Goal: Information Seeking & Learning: Find specific fact

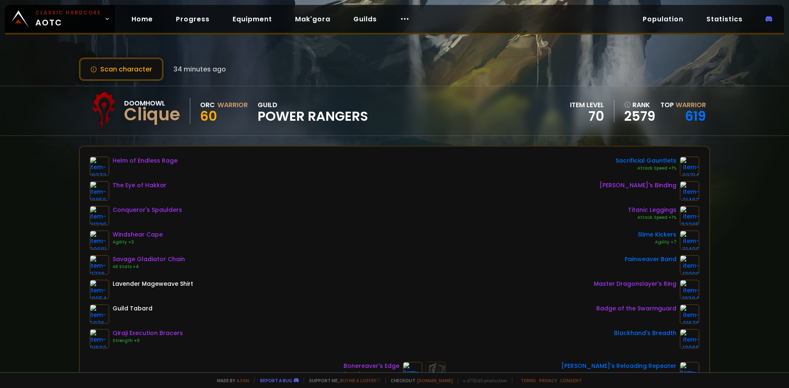
scroll to position [82, 0]
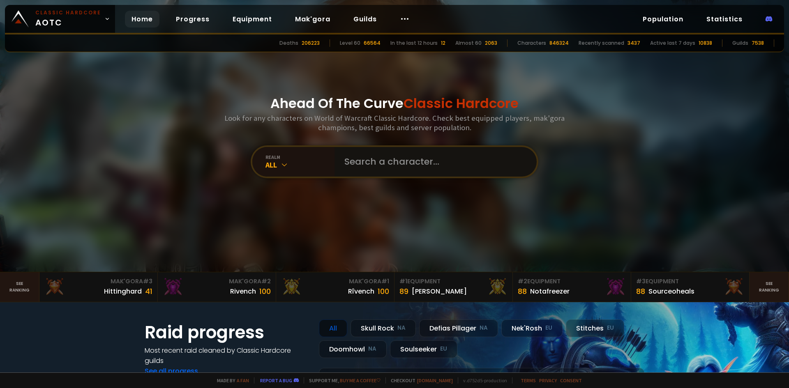
click at [361, 165] on input "text" at bounding box center [433, 162] width 187 height 30
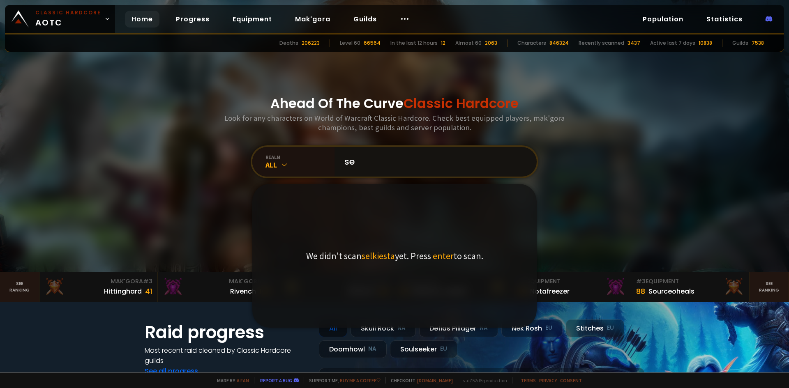
type input "s"
drag, startPoint x: 415, startPoint y: 164, endPoint x: 269, endPoint y: 180, distance: 146.7
click at [269, 180] on div "Ahead Of The Curve Classic Hardcore Look for any characters on World of Warcraf…" at bounding box center [394, 136] width 495 height 272
type input "selkiestank"
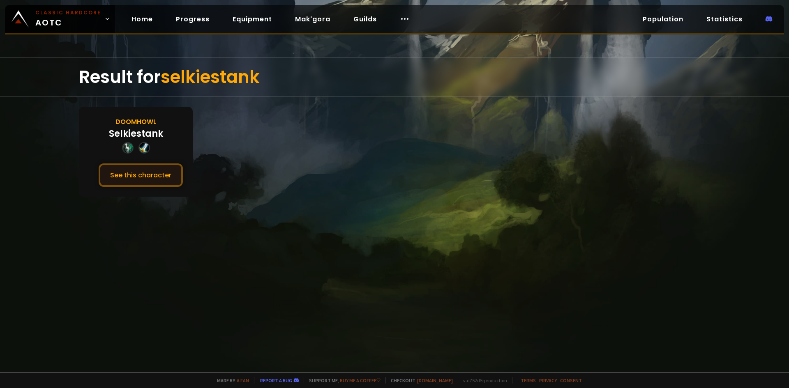
click at [161, 177] on button "See this character" at bounding box center [141, 175] width 84 height 23
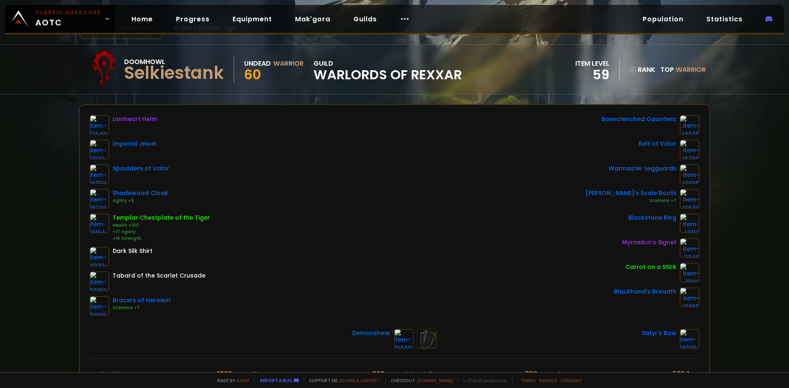
scroll to position [41, 0]
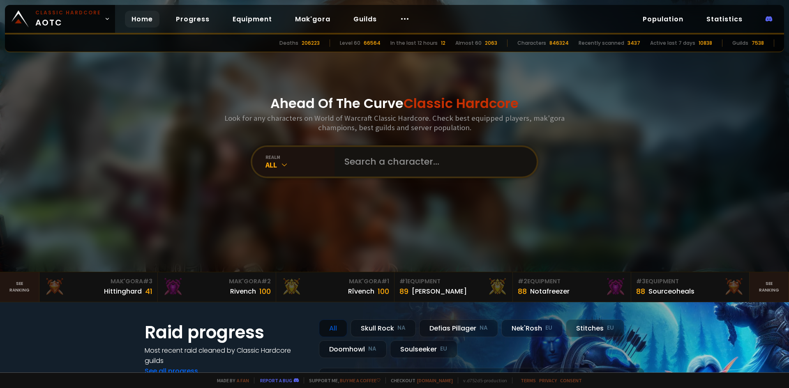
click at [354, 160] on input "text" at bounding box center [433, 162] width 187 height 30
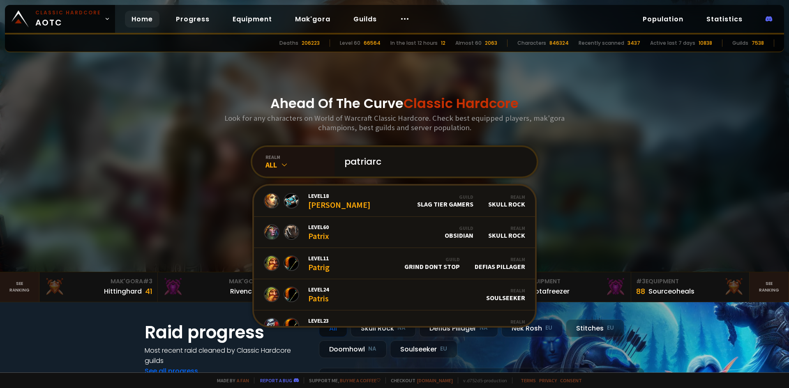
type input "patriarch"
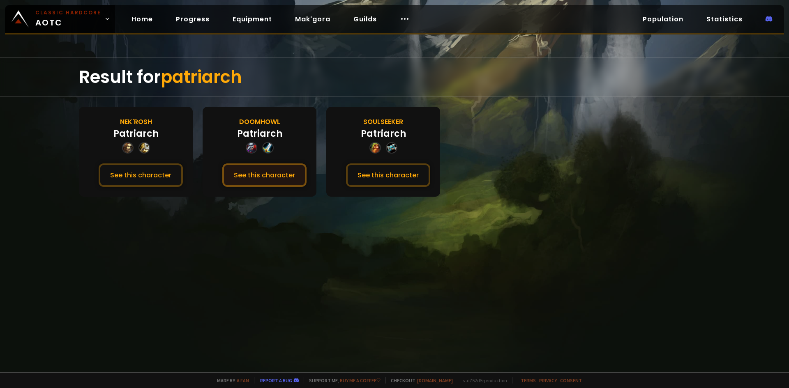
click at [264, 175] on button "See this character" at bounding box center [264, 175] width 84 height 23
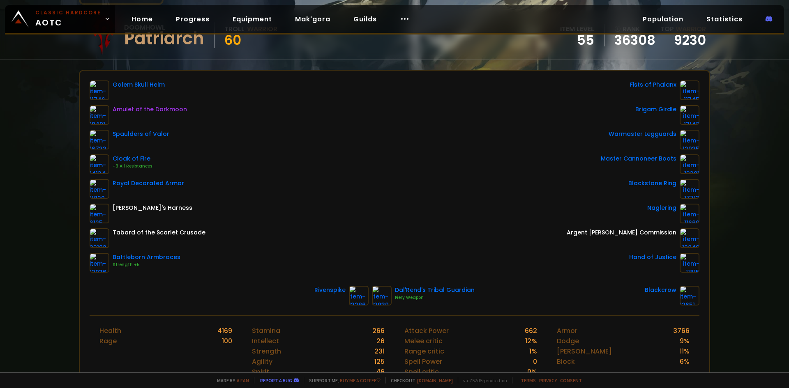
scroll to position [82, 0]
